Goal: Task Accomplishment & Management: Use online tool/utility

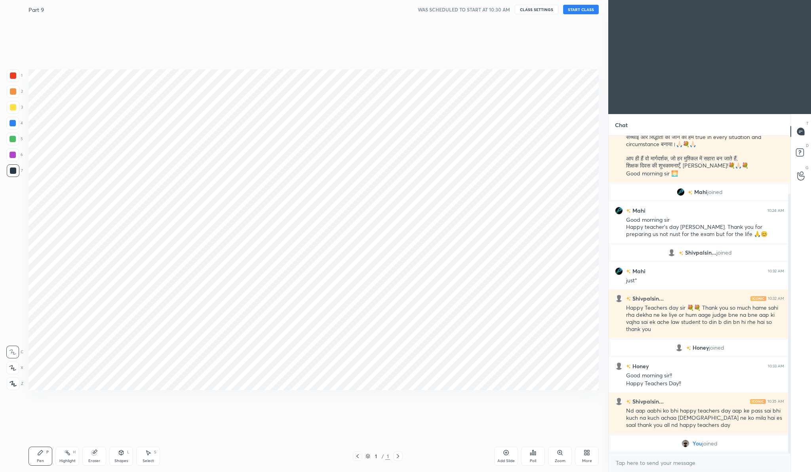
scroll to position [70, 0]
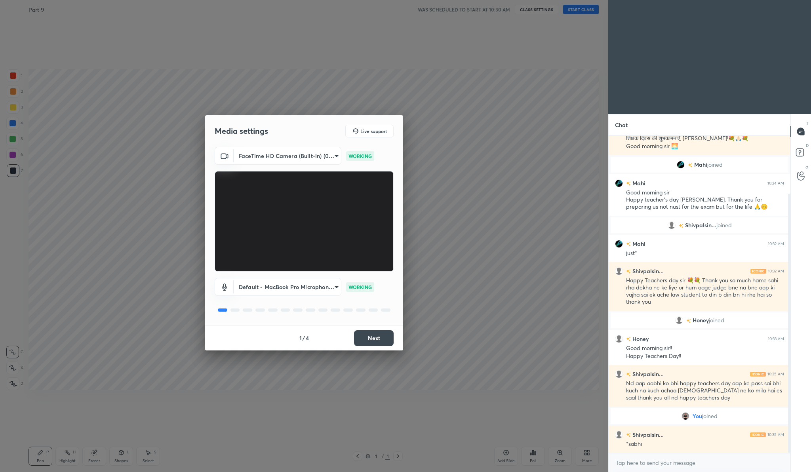
click at [380, 333] on button "Next" at bounding box center [374, 338] width 40 height 16
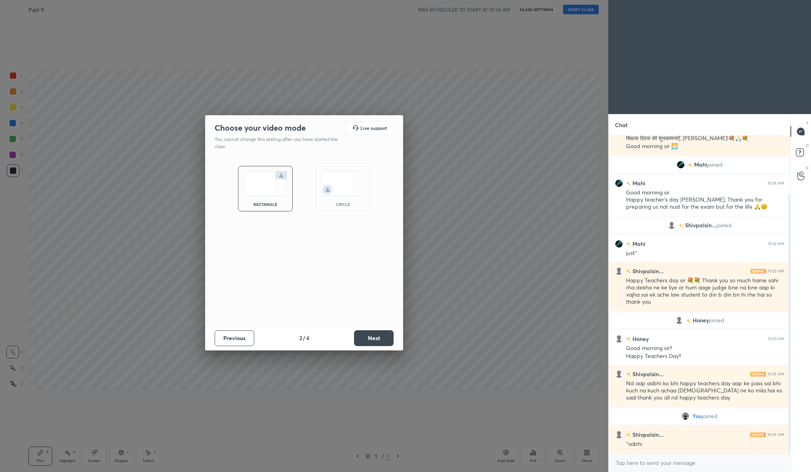
click at [380, 333] on button "Next" at bounding box center [374, 338] width 40 height 16
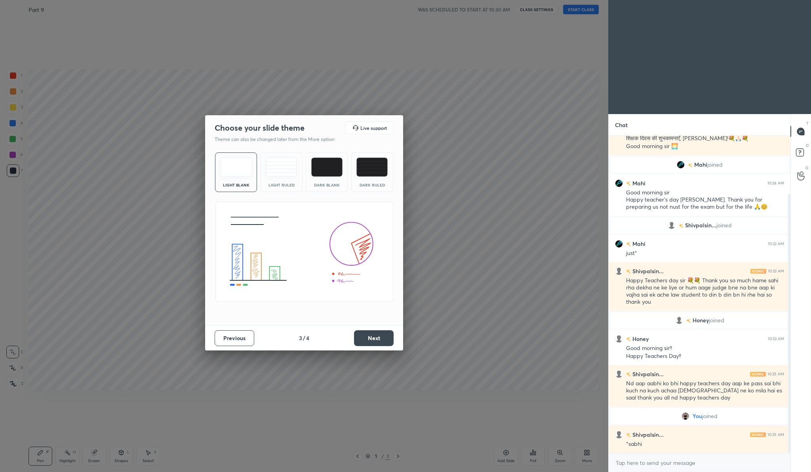
click at [380, 333] on button "Next" at bounding box center [374, 338] width 40 height 16
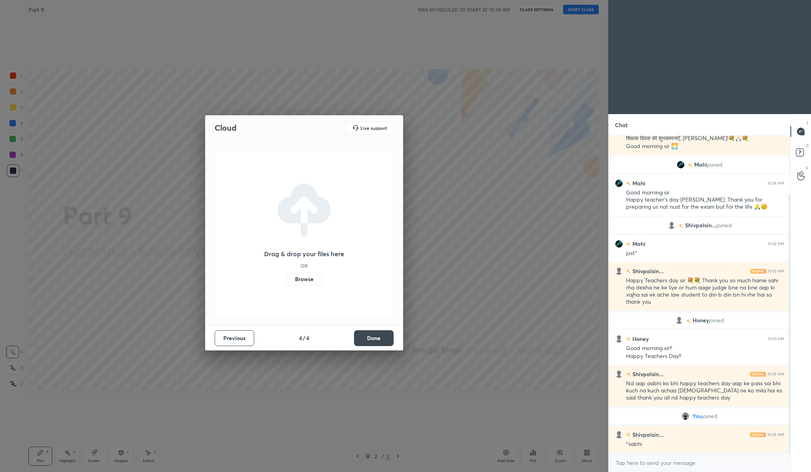
click at [380, 333] on button "Done" at bounding box center [374, 338] width 40 height 16
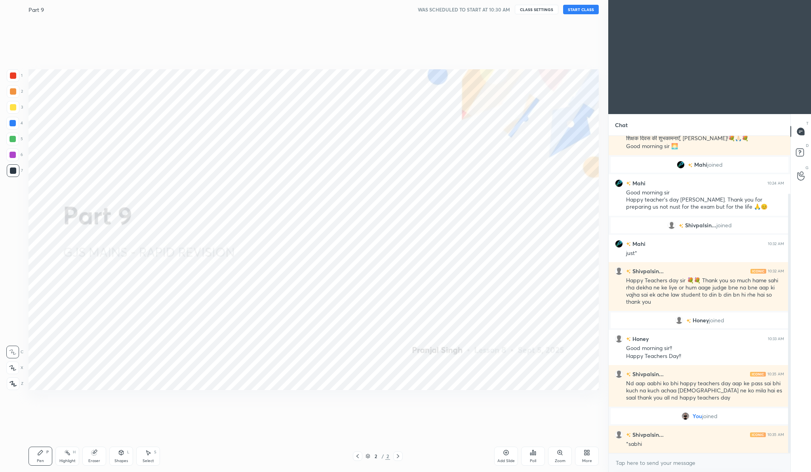
click at [577, 9] on button "START CLASS" at bounding box center [581, 9] width 36 height 9
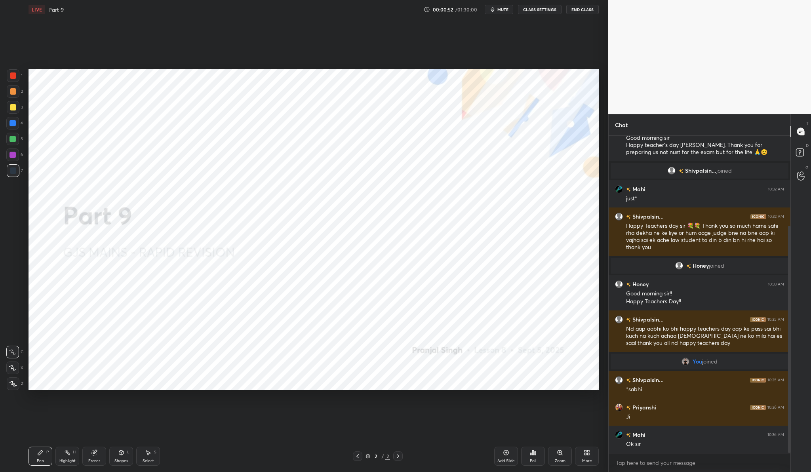
scroll to position [152, 0]
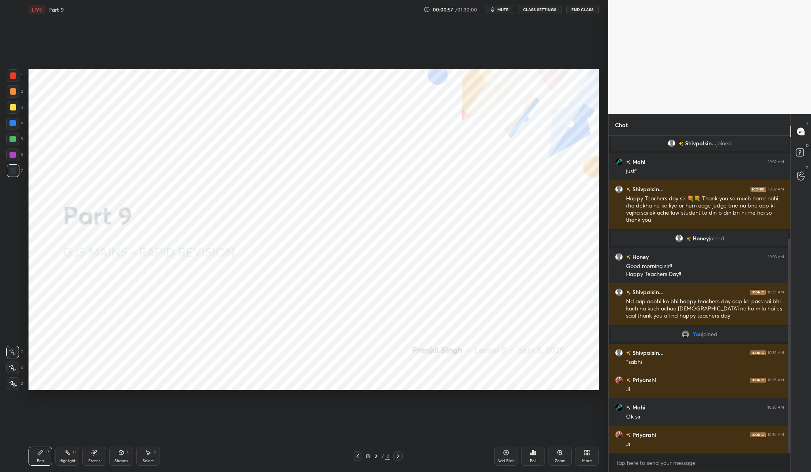
click at [579, 9] on button "End Class" at bounding box center [582, 9] width 32 height 9
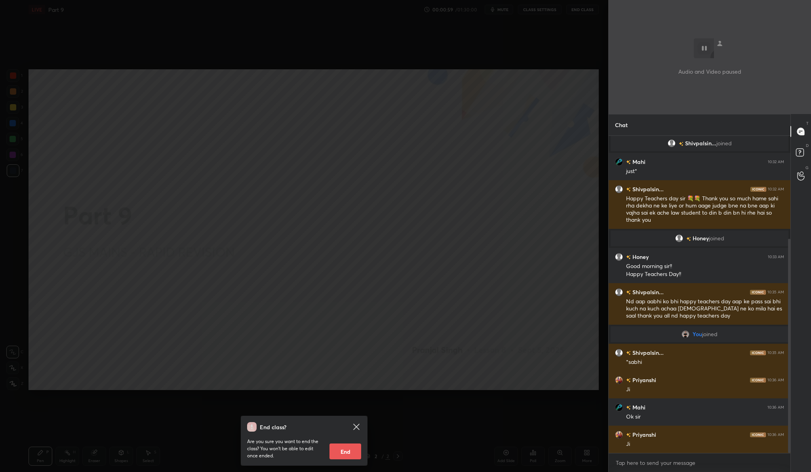
click at [349, 451] on button "End" at bounding box center [345, 451] width 32 height 16
type textarea "x"
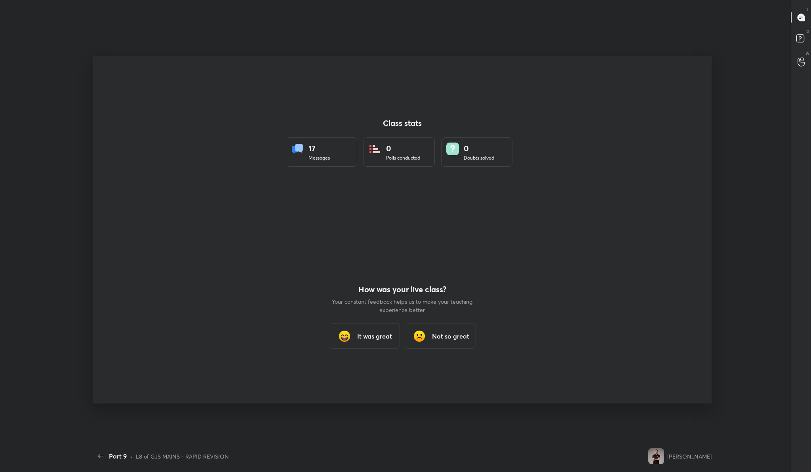
scroll to position [0, 0]
